Goal: Check status: Check status

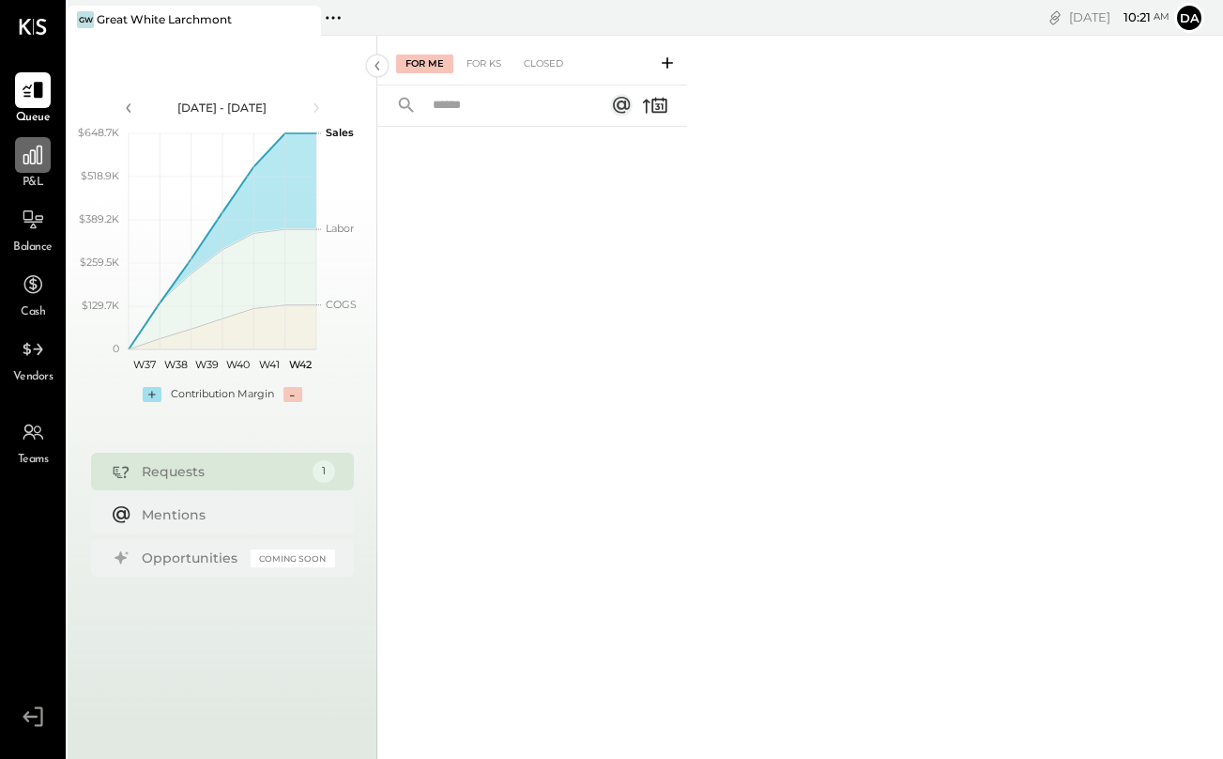
click at [35, 161] on icon at bounding box center [32, 155] width 19 height 19
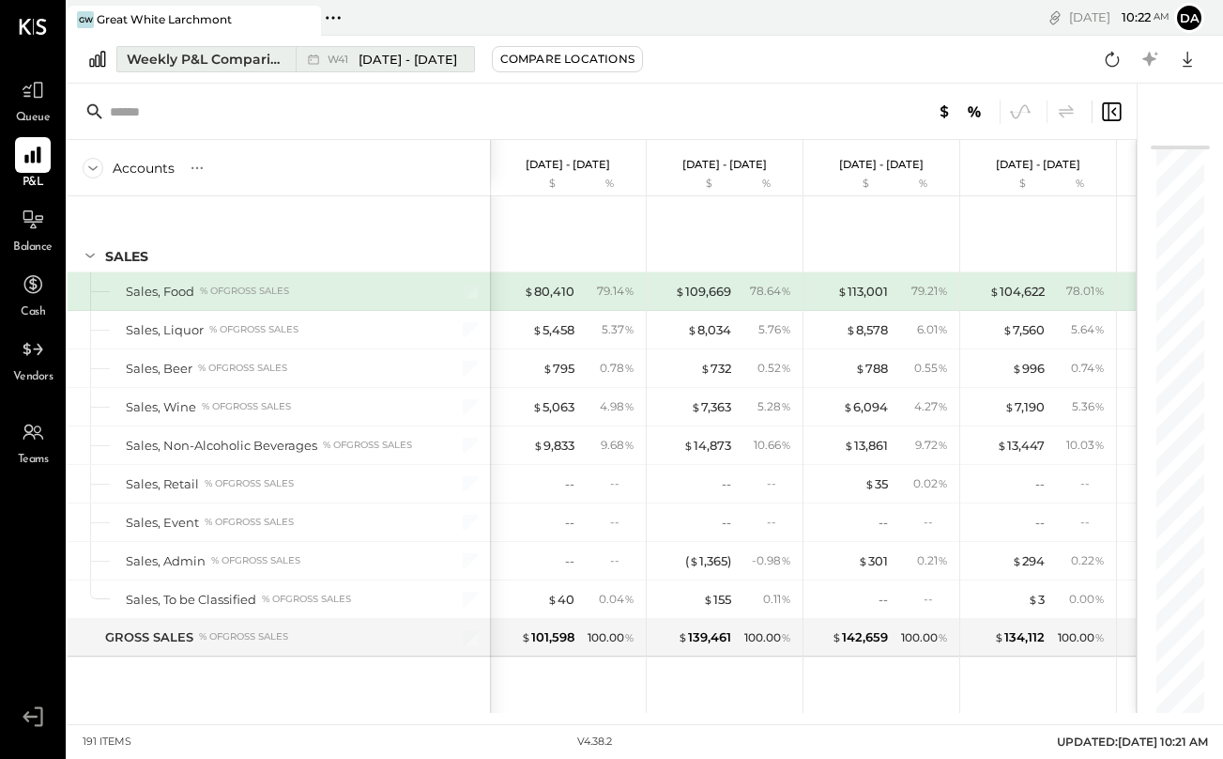
click at [220, 63] on div "Weekly P&L Comparison" at bounding box center [206, 59] width 158 height 19
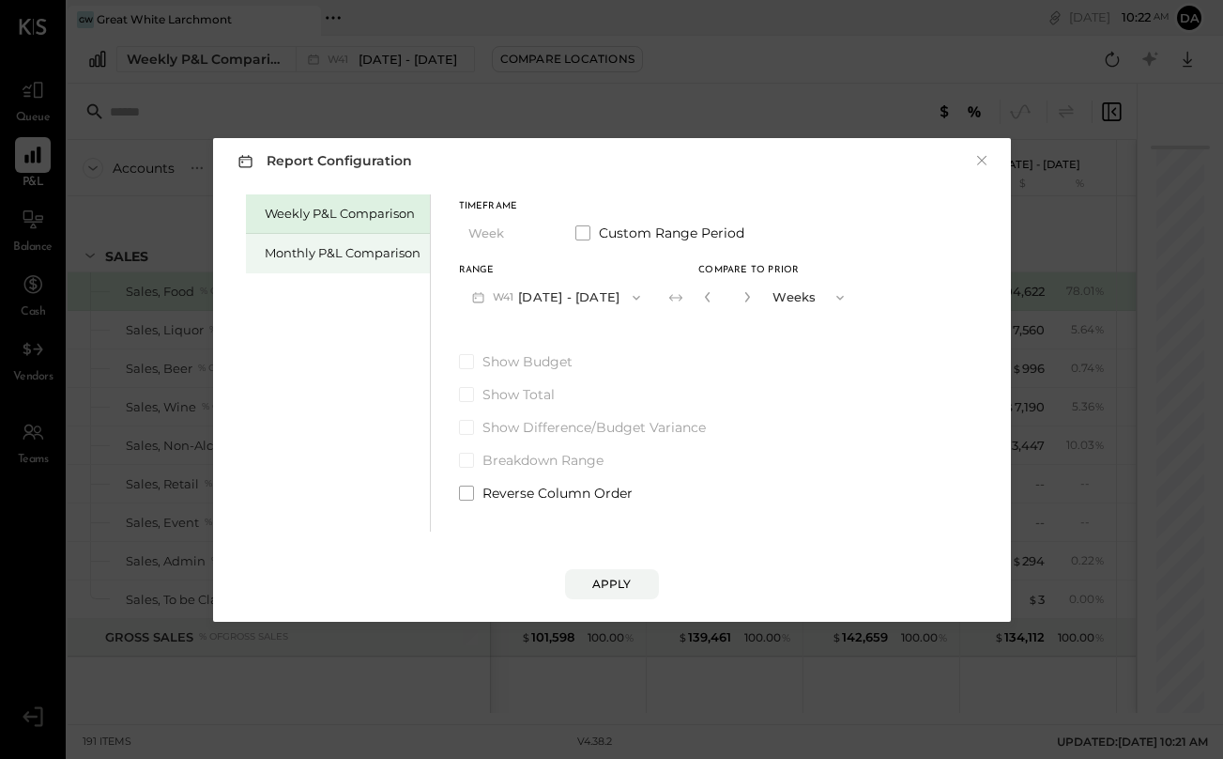
click at [390, 253] on div "Monthly P&L Comparison" at bounding box center [343, 253] width 156 height 18
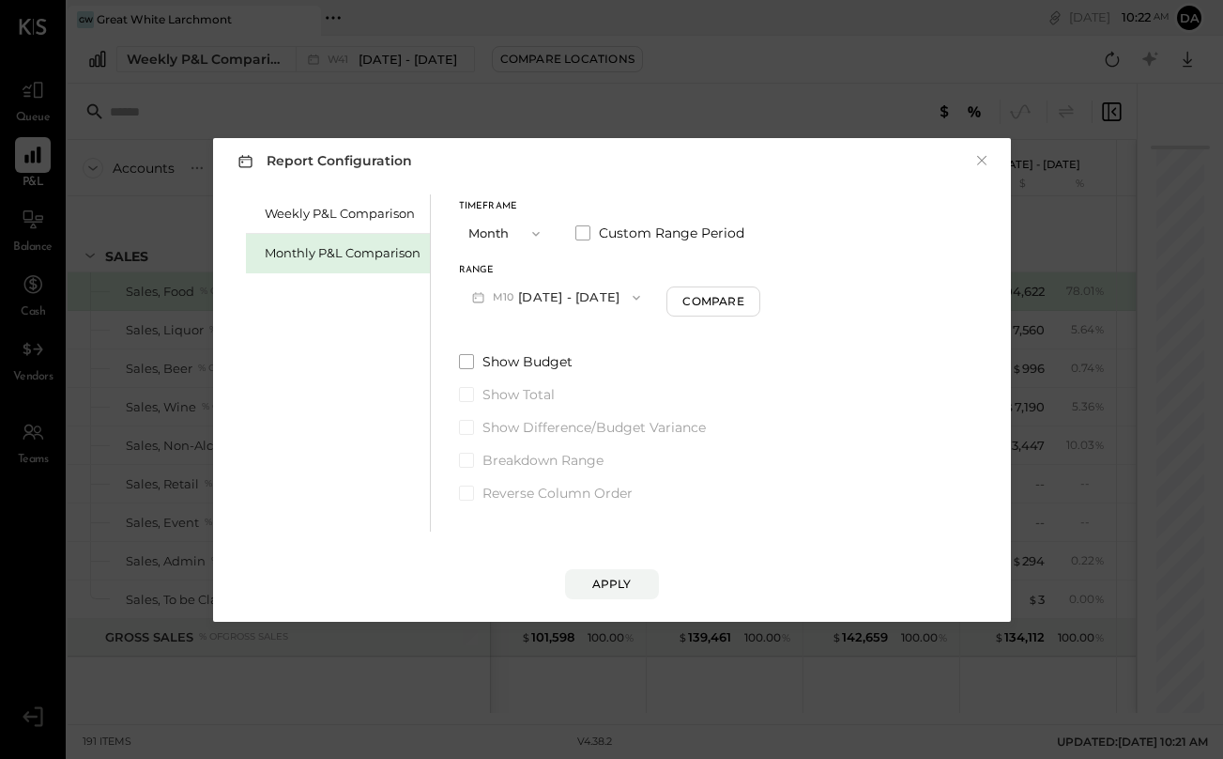
click at [536, 305] on button "M10 [DATE] - [DATE]" at bounding box center [556, 297] width 195 height 35
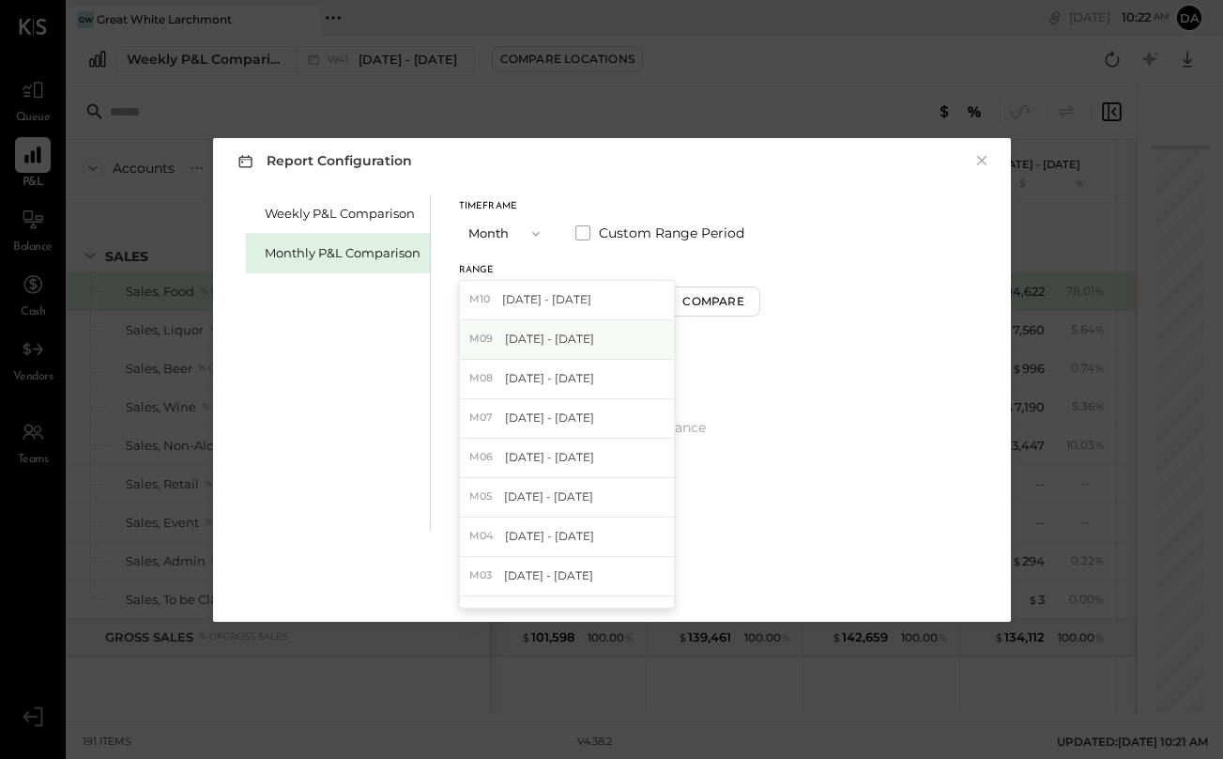
click at [545, 336] on span "[DATE] - [DATE]" at bounding box center [549, 338] width 89 height 16
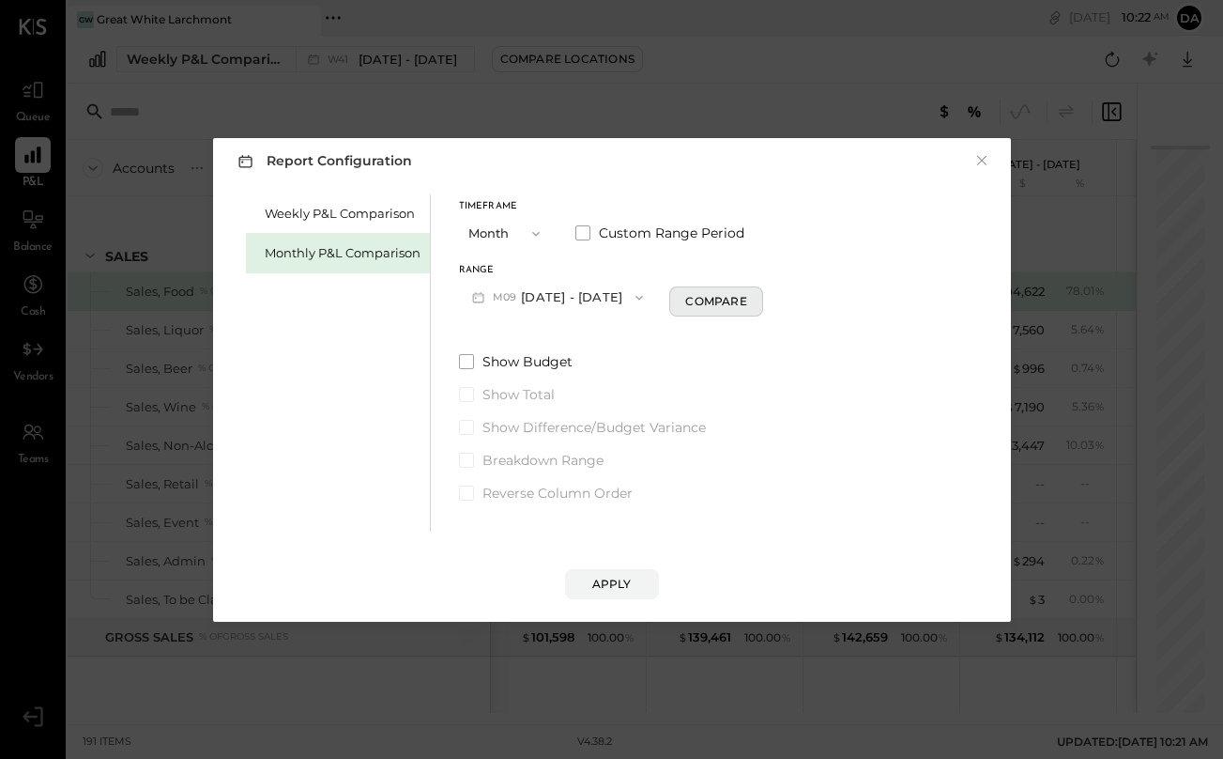
click at [693, 306] on div "Compare" at bounding box center [715, 301] width 61 height 16
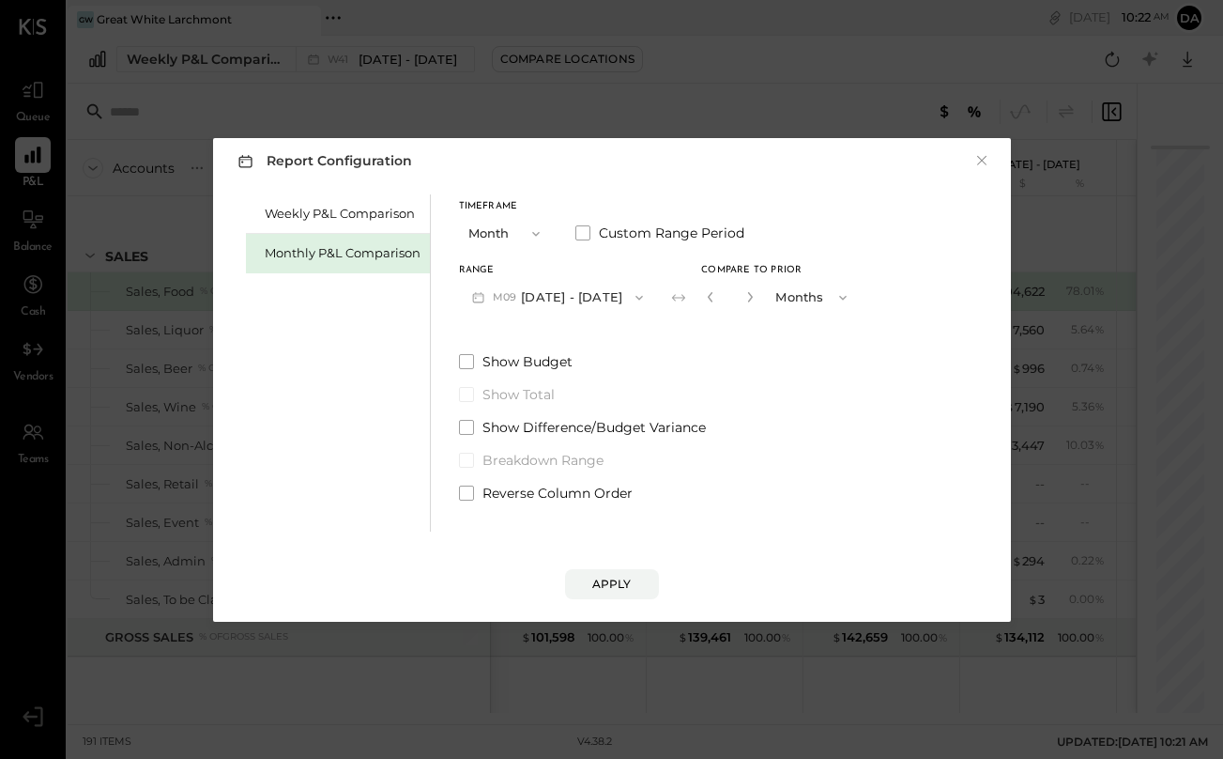
click at [751, 300] on div "*" at bounding box center [730, 297] width 58 height 35
click at [745, 296] on icon "button" at bounding box center [750, 296] width 11 height 11
type input "*"
click at [622, 579] on div "Apply" at bounding box center [611, 584] width 39 height 16
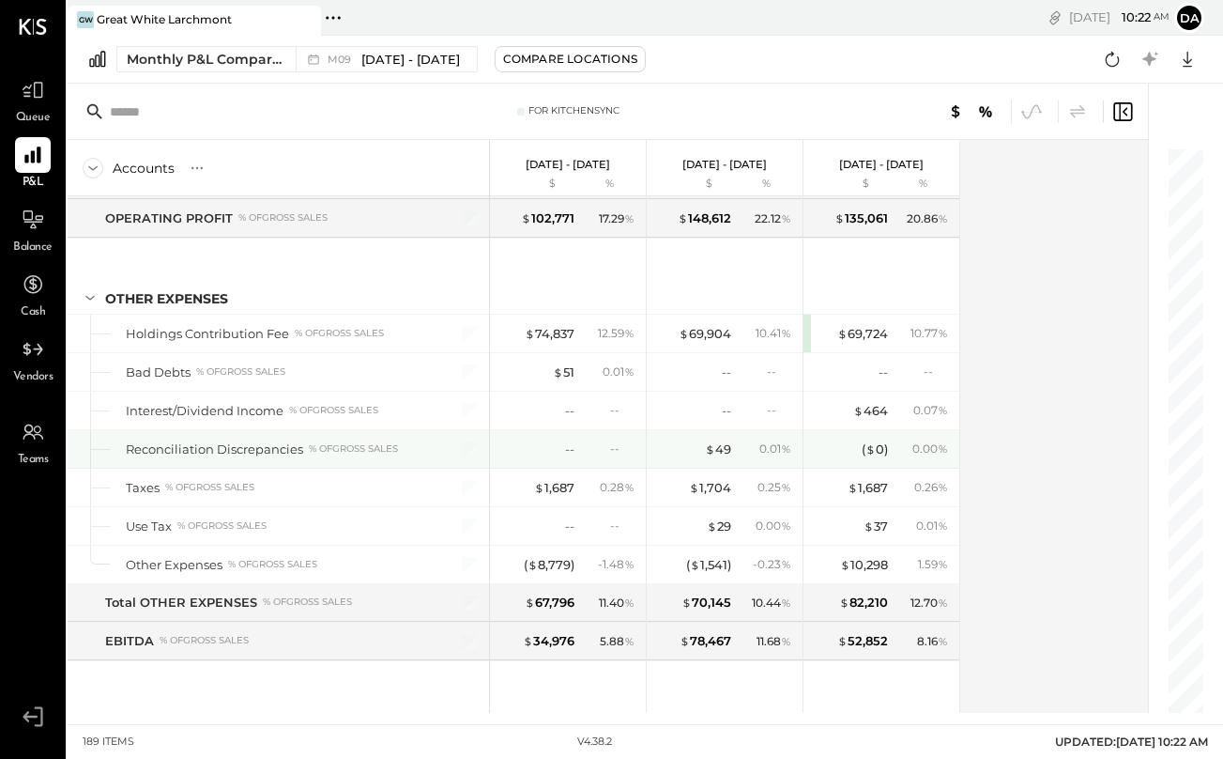
scroll to position [5381, 0]
